Goal: Information Seeking & Learning: Learn about a topic

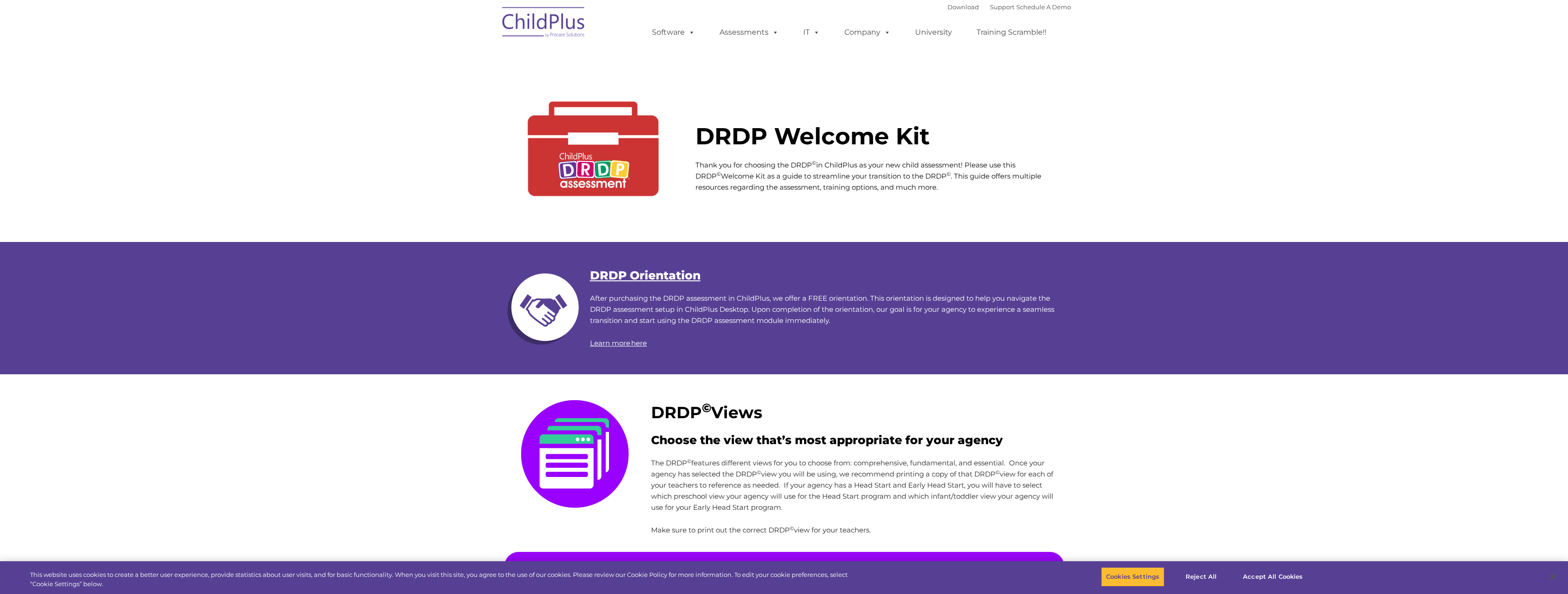
click at [605, 343] on link "Learn more here" at bounding box center [618, 343] width 57 height 9
click at [627, 274] on link "DRDP Orientation" at bounding box center [645, 275] width 111 height 14
click at [592, 177] on img at bounding box center [592, 137] width 177 height 177
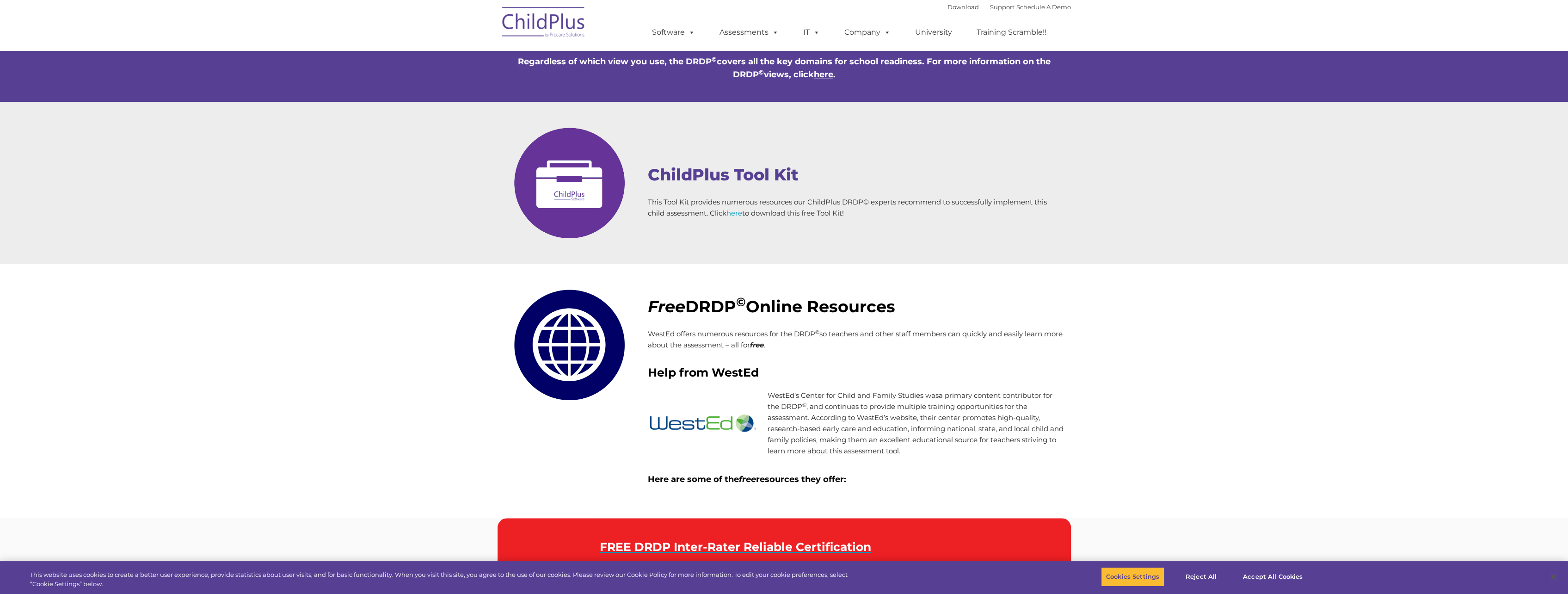
scroll to position [866, 0]
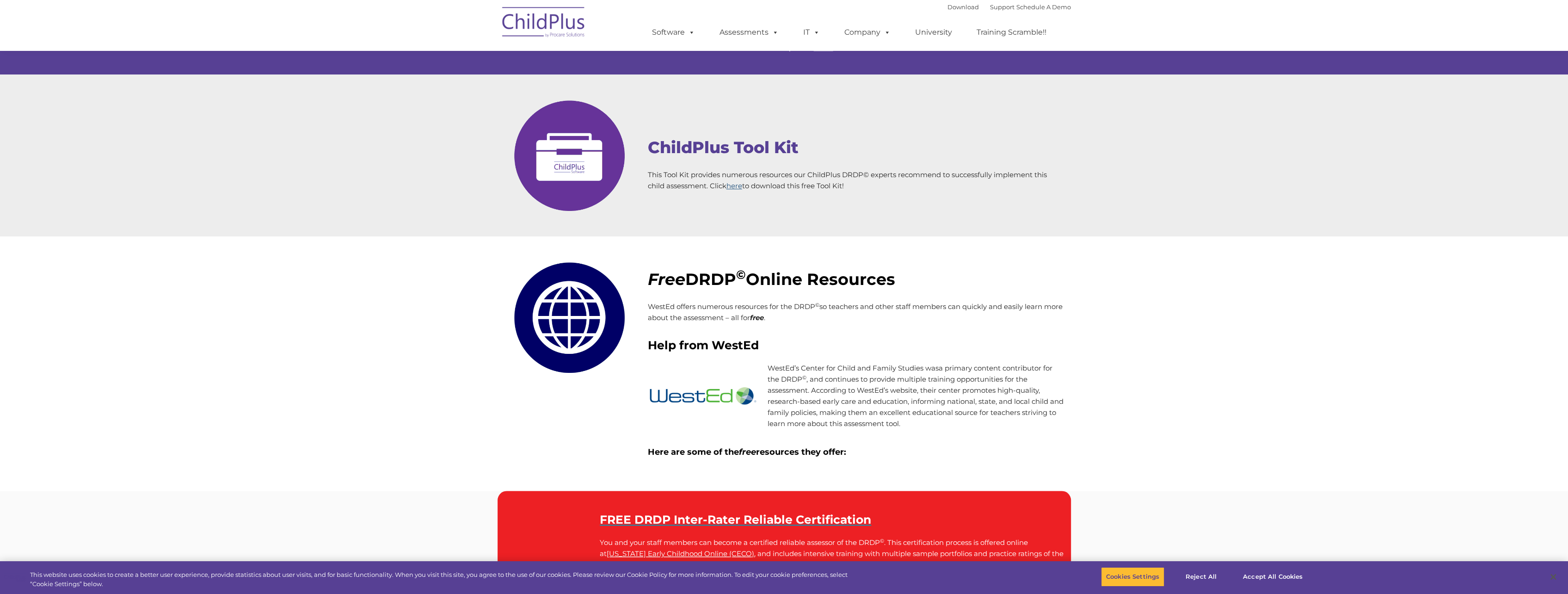
click at [736, 186] on link "here" at bounding box center [734, 186] width 15 height 9
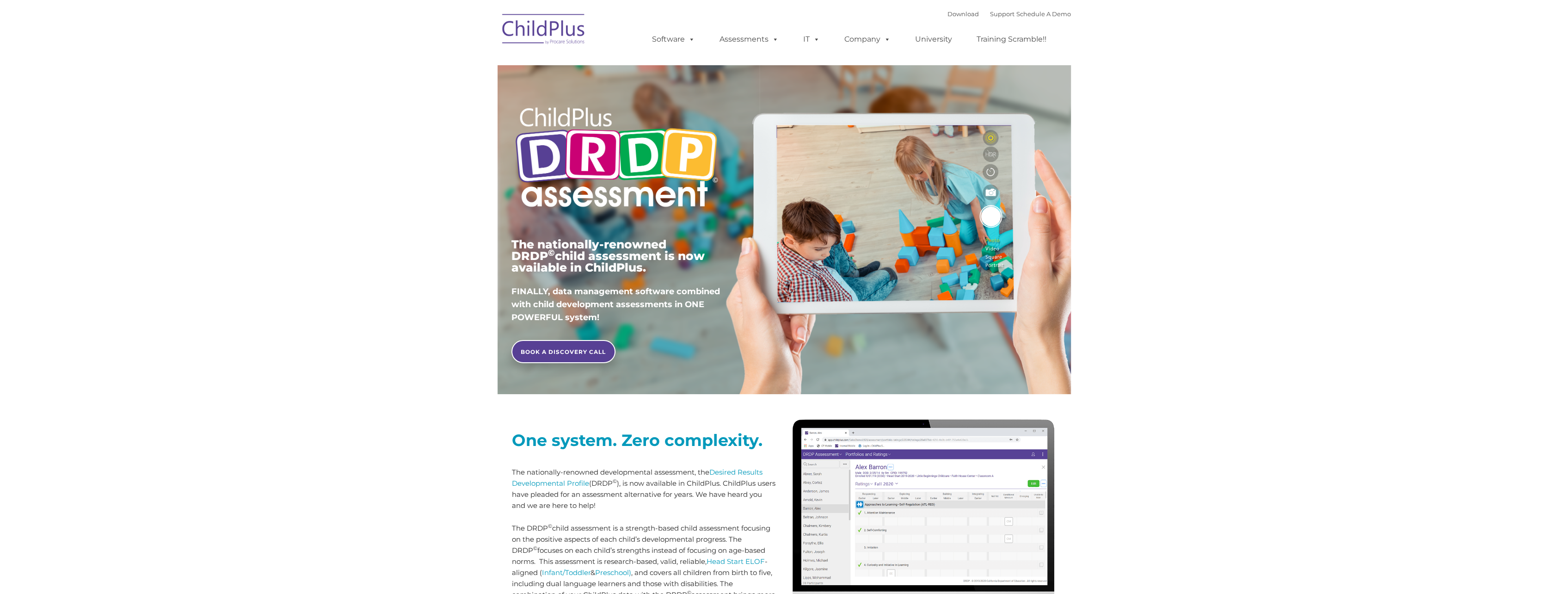
type input ""
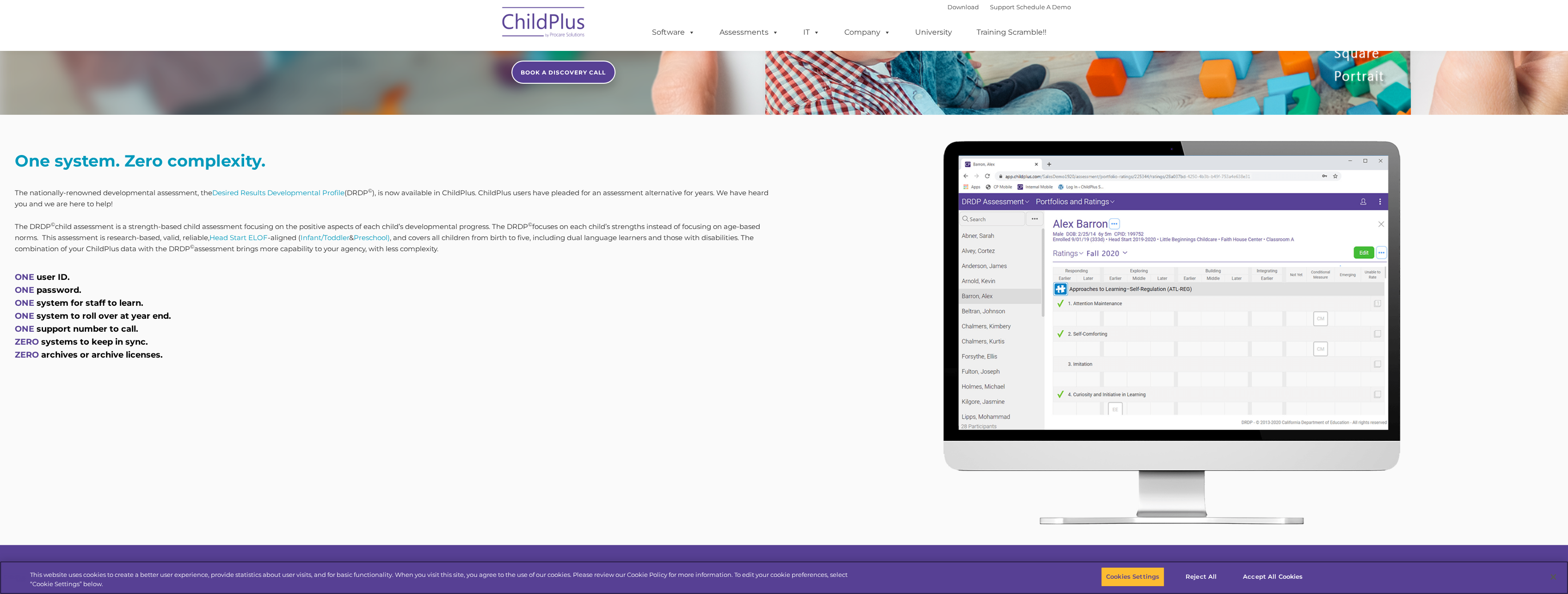
scroll to position [281, 0]
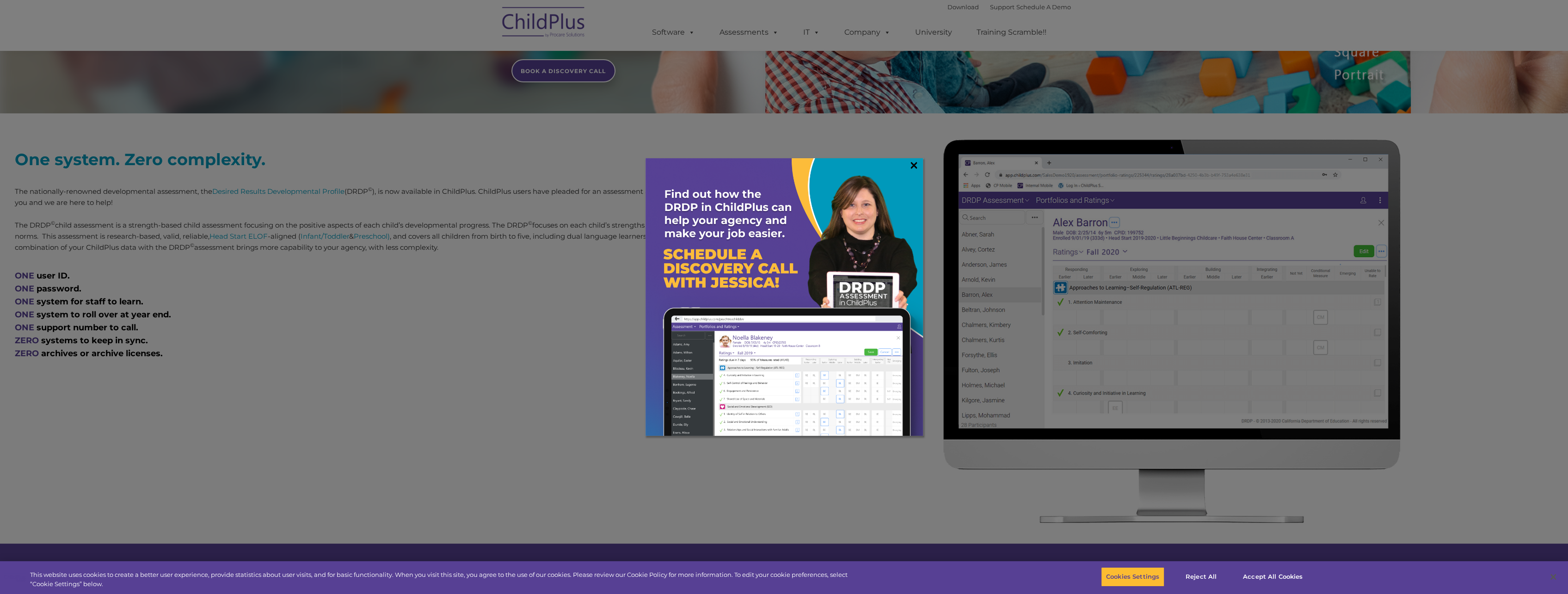
click at [910, 163] on link "×" at bounding box center [913, 165] width 11 height 9
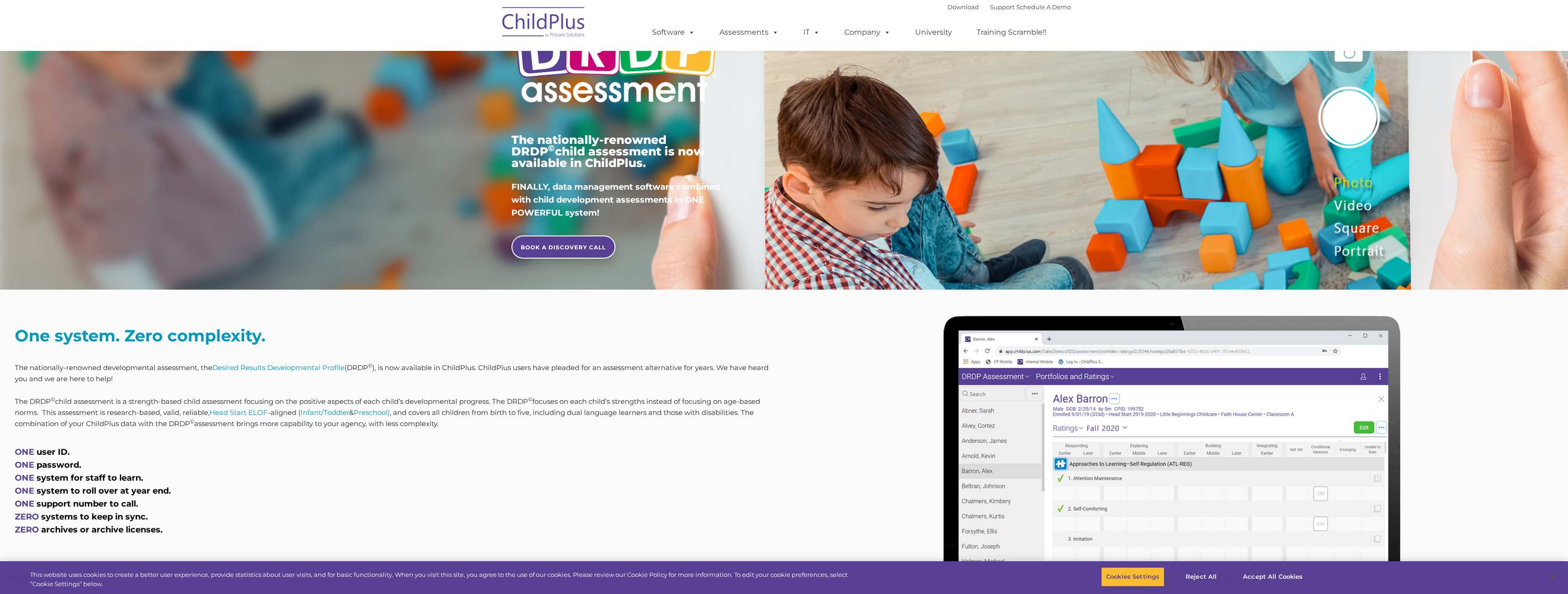
scroll to position [0, 0]
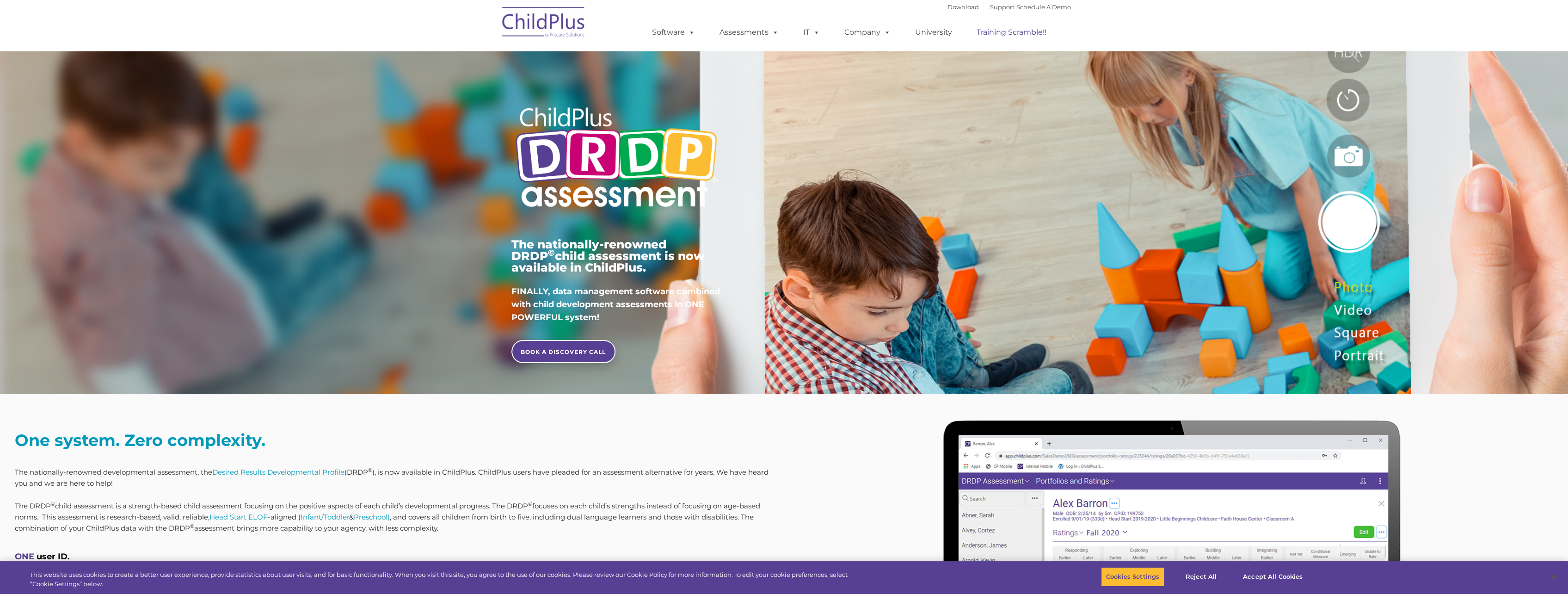
click at [993, 35] on link "Training Scramble!!" at bounding box center [1011, 32] width 88 height 18
click at [1004, 32] on link "Training Scramble!!" at bounding box center [1011, 32] width 88 height 18
